Goal: Transaction & Acquisition: Subscribe to service/newsletter

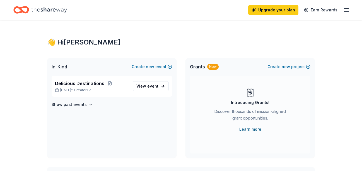
click at [246, 130] on link "Learn more" at bounding box center [250, 129] width 22 height 7
click at [145, 85] on span "View event" at bounding box center [147, 86] width 22 height 7
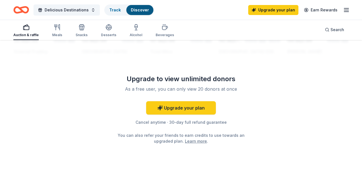
scroll to position [551, 0]
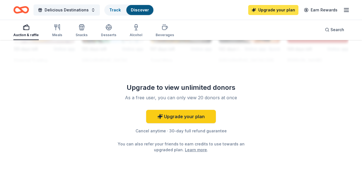
click at [275, 9] on link "Upgrade your plan" at bounding box center [273, 10] width 50 height 10
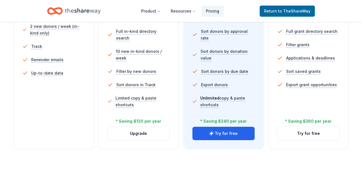
scroll to position [199, 0]
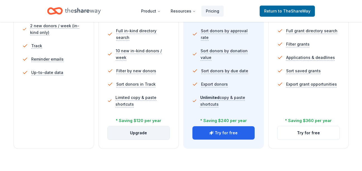
click at [135, 130] on button "Upgrade" at bounding box center [139, 133] width 62 height 13
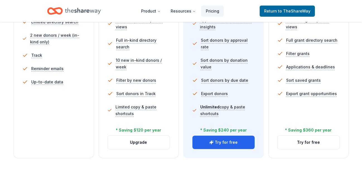
scroll to position [199, 0]
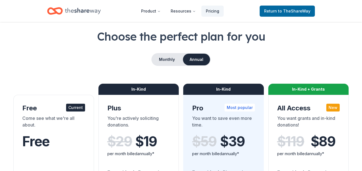
scroll to position [57, 0]
